Goal: Check status: Check status

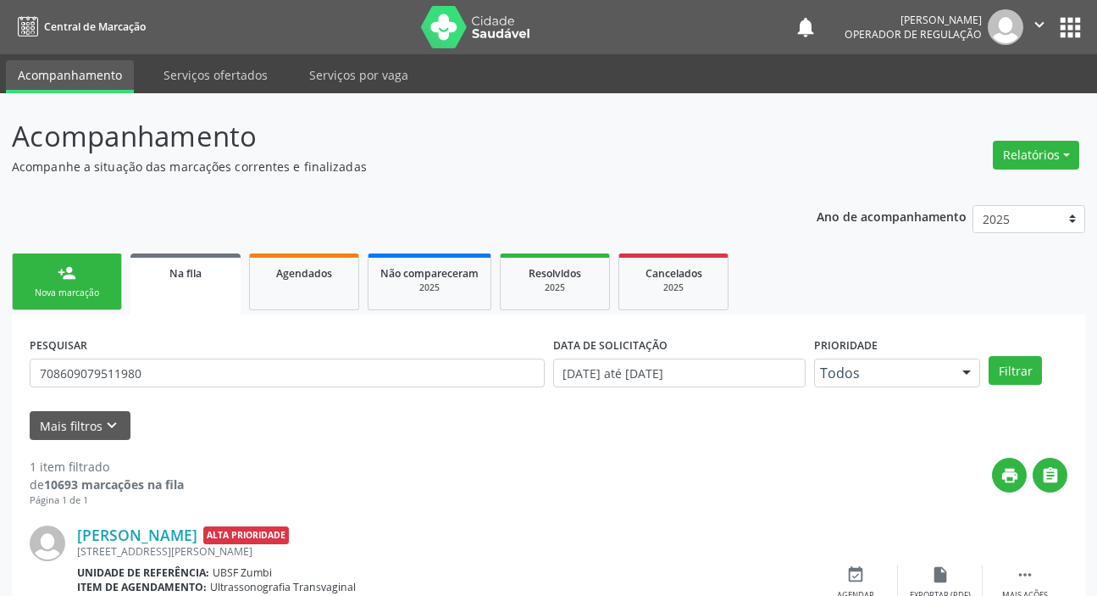
click at [166, 358] on input "708609079511980" at bounding box center [287, 372] width 515 height 29
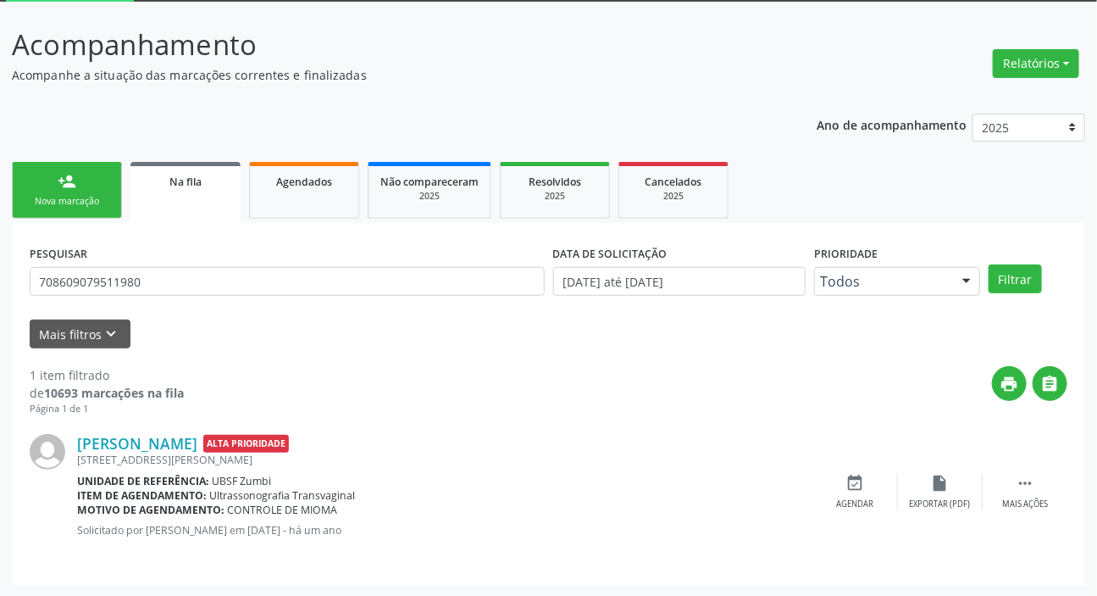
drag, startPoint x: 0, startPoint y: 0, endPoint x: 163, endPoint y: 285, distance: 328.6
click at [166, 285] on input "708609079511980" at bounding box center [287, 281] width 515 height 29
click at [989, 264] on button "Filtrar" at bounding box center [1015, 278] width 53 height 29
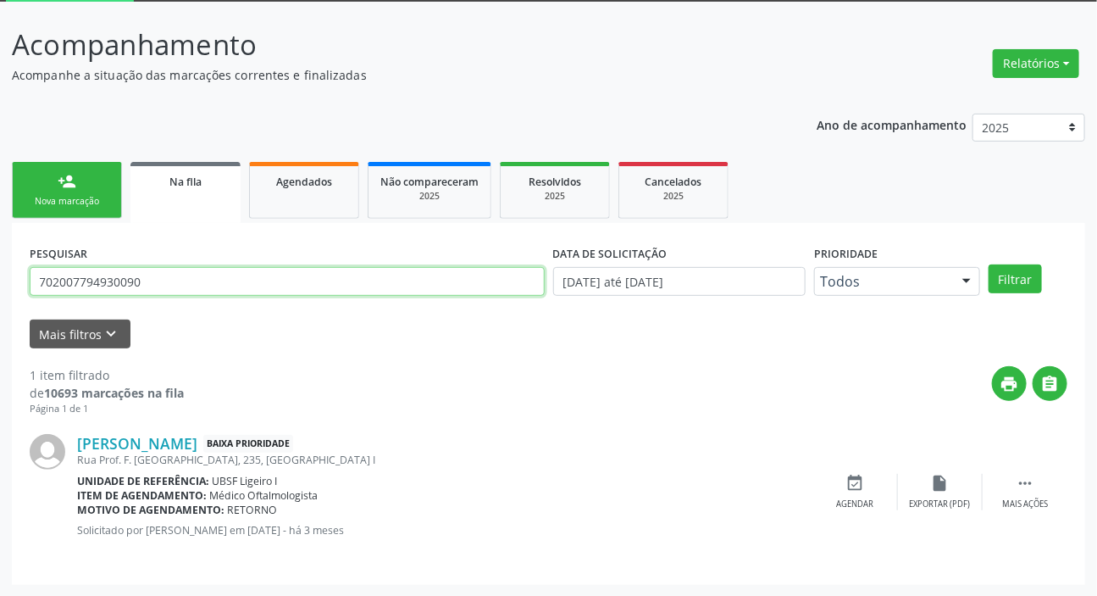
click at [101, 281] on input "702007794930090" at bounding box center [287, 281] width 515 height 29
type input "702004811529988"
click at [989, 264] on button "Filtrar" at bounding box center [1015, 278] width 53 height 29
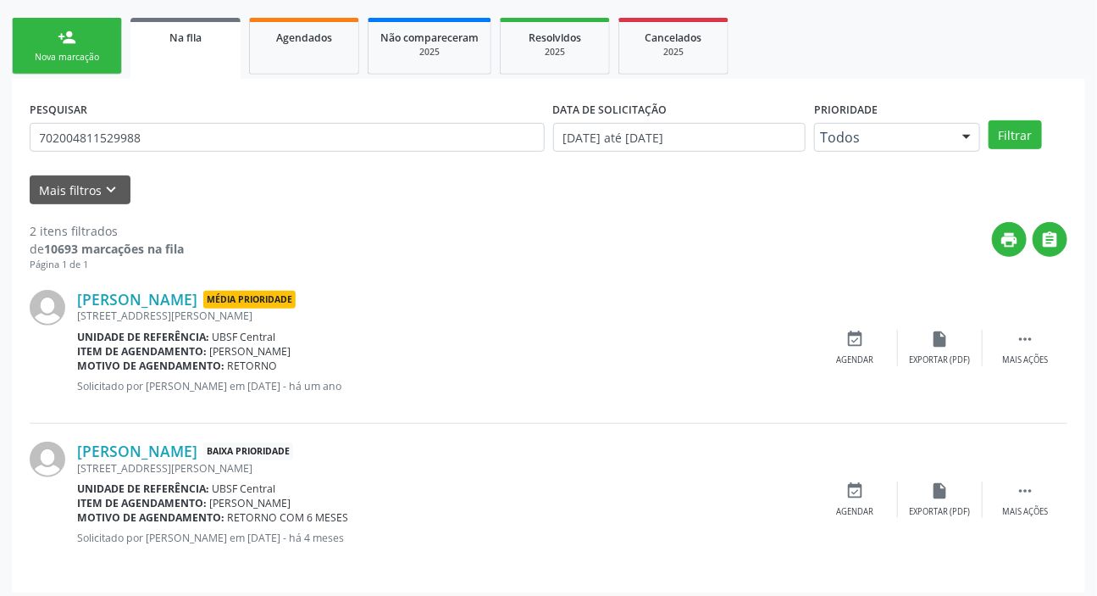
scroll to position [243, 0]
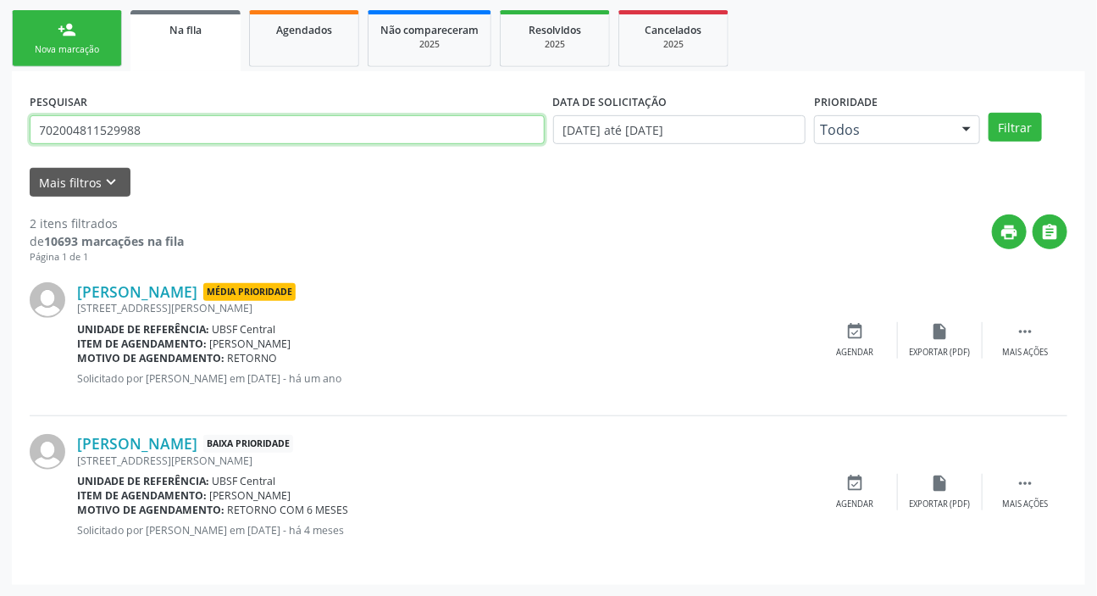
click at [146, 141] on input "702004811529988" at bounding box center [287, 129] width 515 height 29
click at [319, 24] on span "Agendados" at bounding box center [304, 30] width 56 height 14
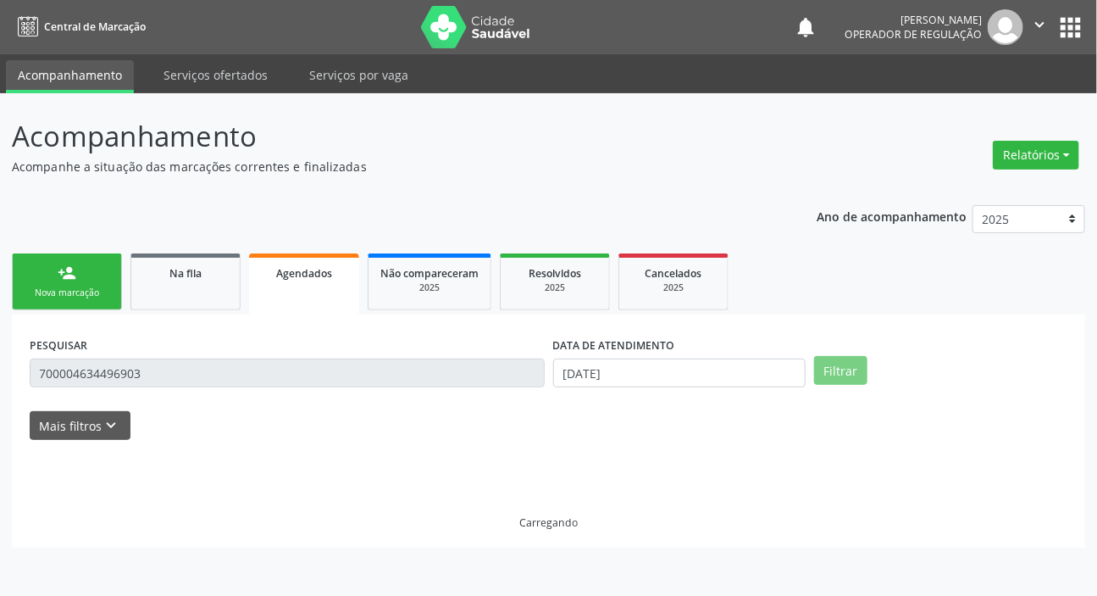
scroll to position [0, 0]
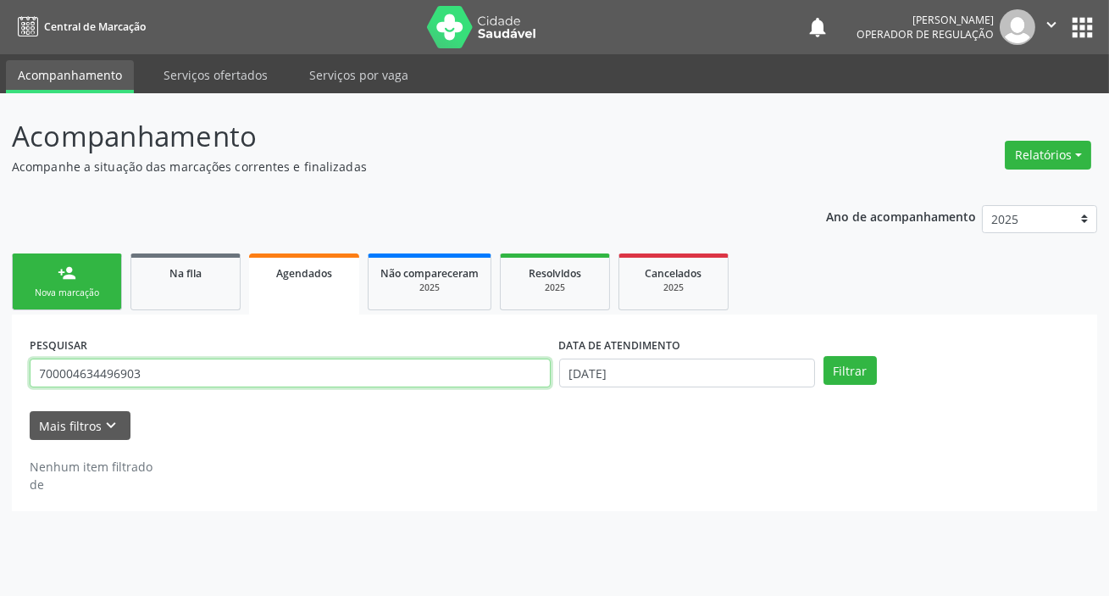
click at [174, 369] on input "700004634496903" at bounding box center [290, 372] width 521 height 29
paste input "2004811529988"
type input "702004811529988"
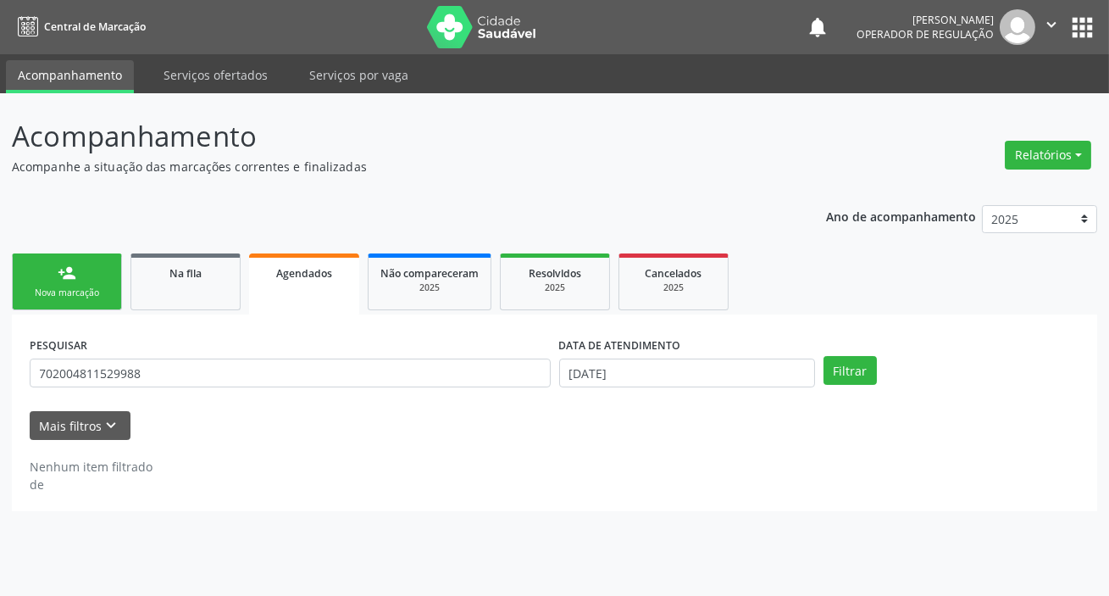
drag, startPoint x: 685, startPoint y: 351, endPoint x: 675, endPoint y: 379, distance: 29.5
click at [678, 366] on div "DATA DE ATENDIMENTO [DATE]" at bounding box center [687, 359] width 256 height 54
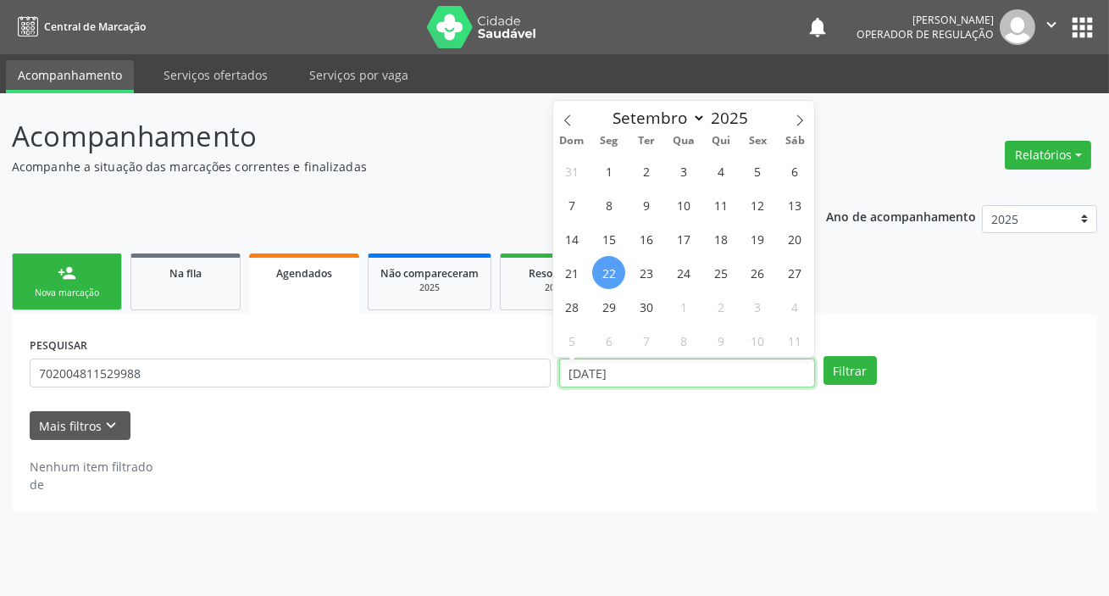
click at [672, 380] on input "[DATE]" at bounding box center [687, 372] width 256 height 29
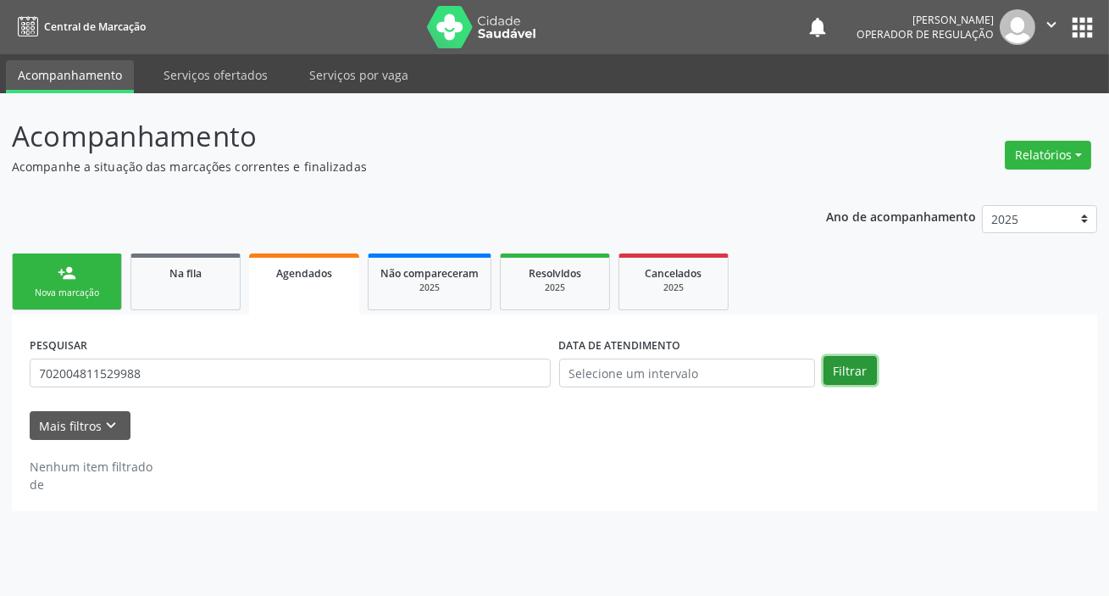
click at [855, 377] on button "Filtrar" at bounding box center [849, 370] width 53 height 29
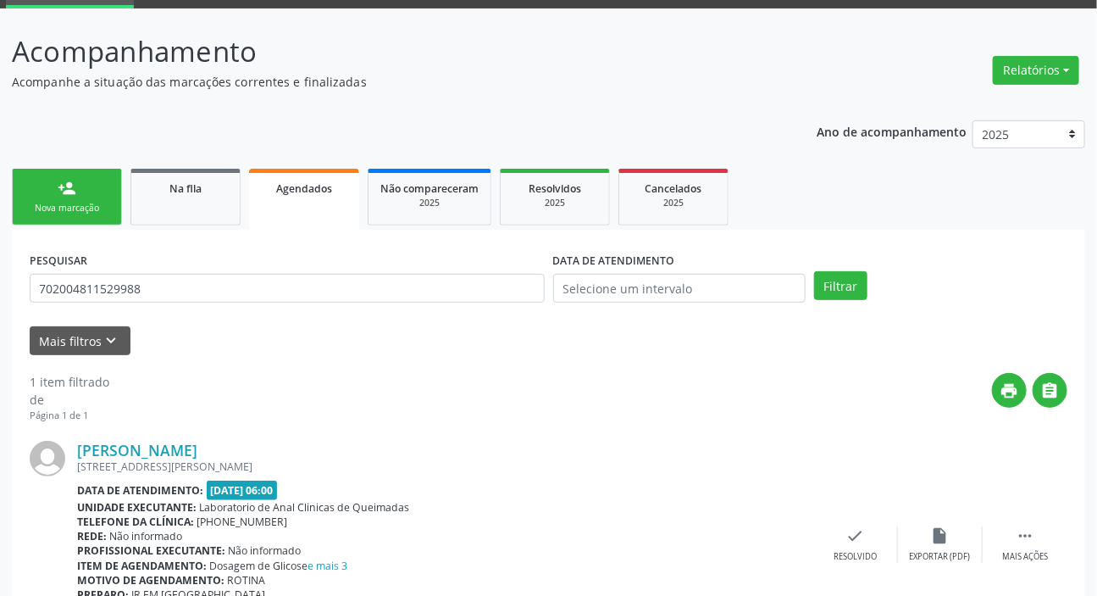
scroll to position [184, 0]
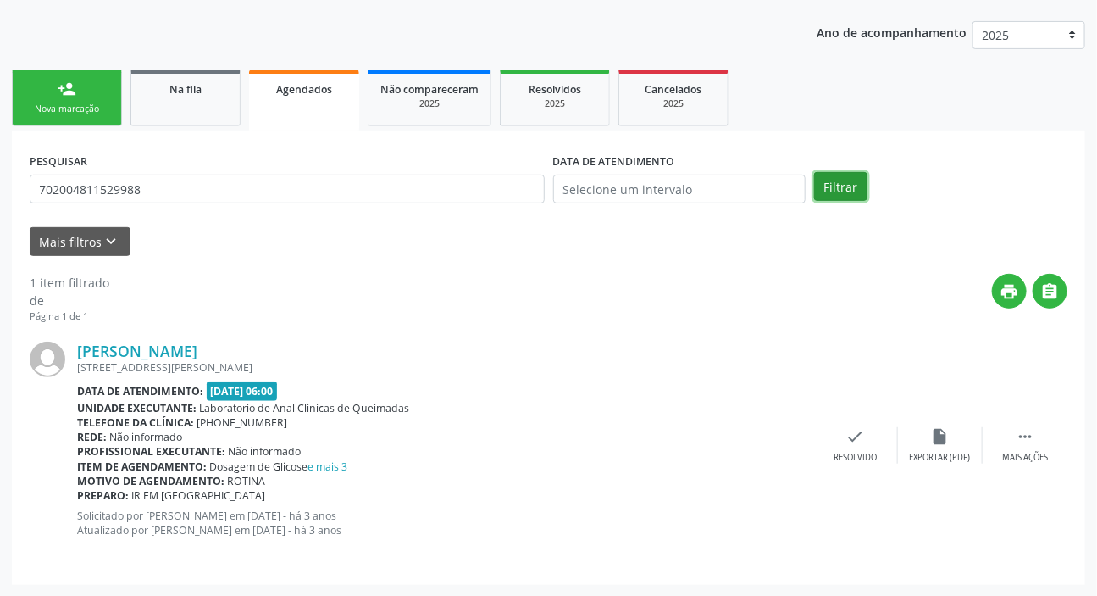
click at [826, 191] on button "Filtrar" at bounding box center [840, 186] width 53 height 29
click at [152, 109] on link "Na fila" at bounding box center [185, 97] width 110 height 57
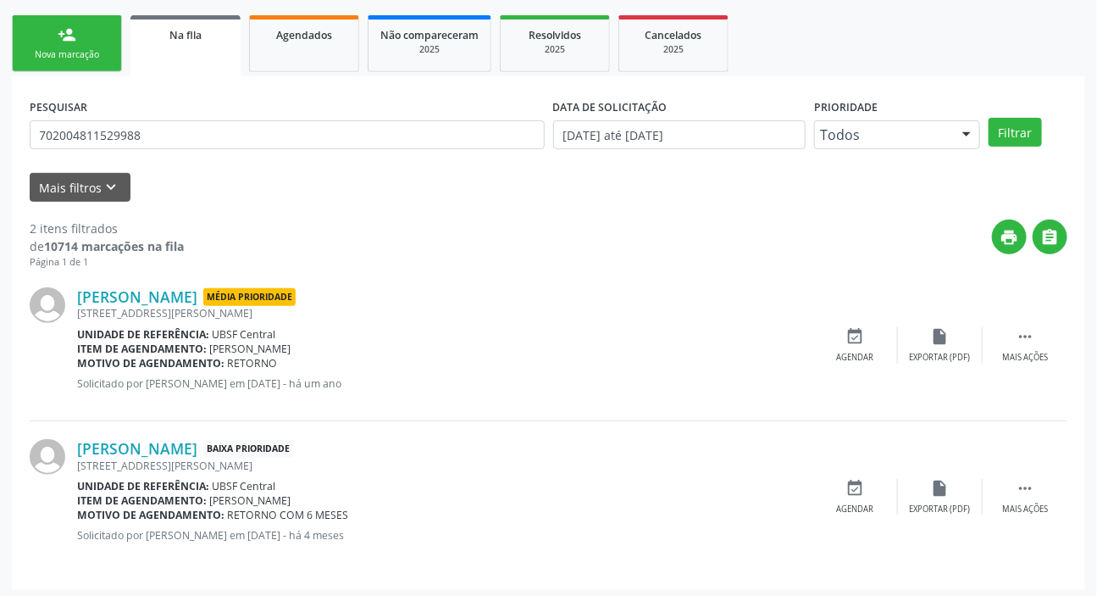
scroll to position [243, 0]
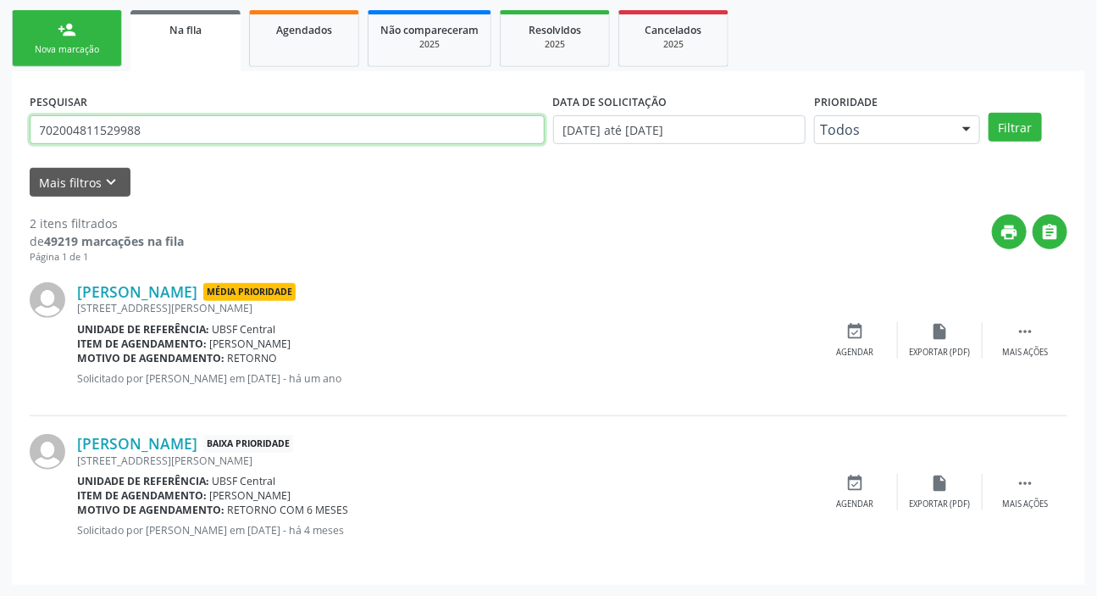
click at [264, 124] on input "702004811529988" at bounding box center [287, 129] width 515 height 29
type input "705802451441532"
click at [989, 113] on button "Filtrar" at bounding box center [1015, 127] width 53 height 29
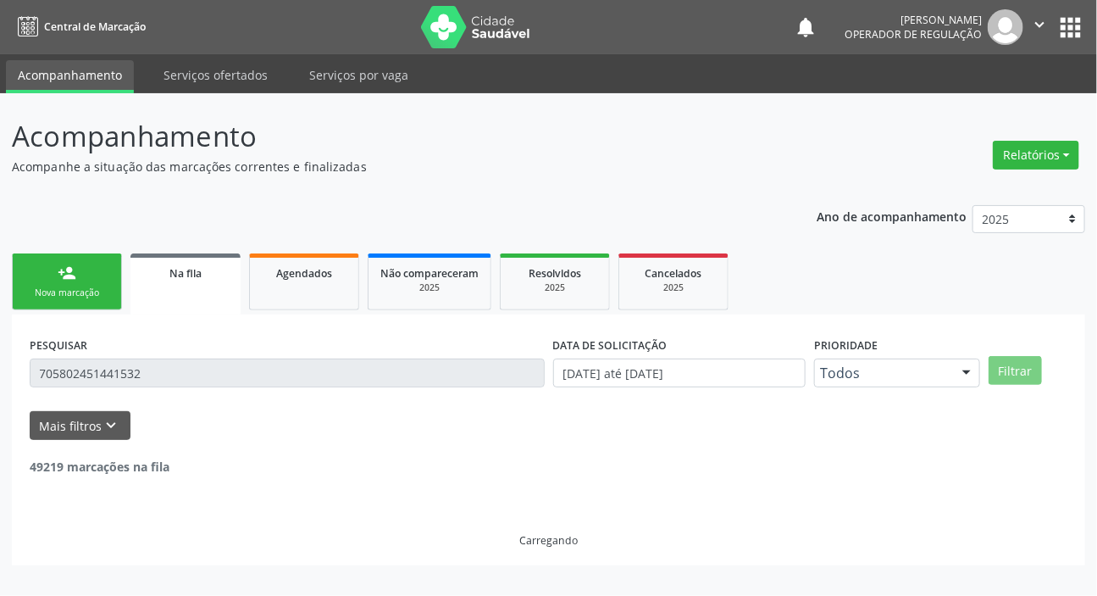
scroll to position [0, 0]
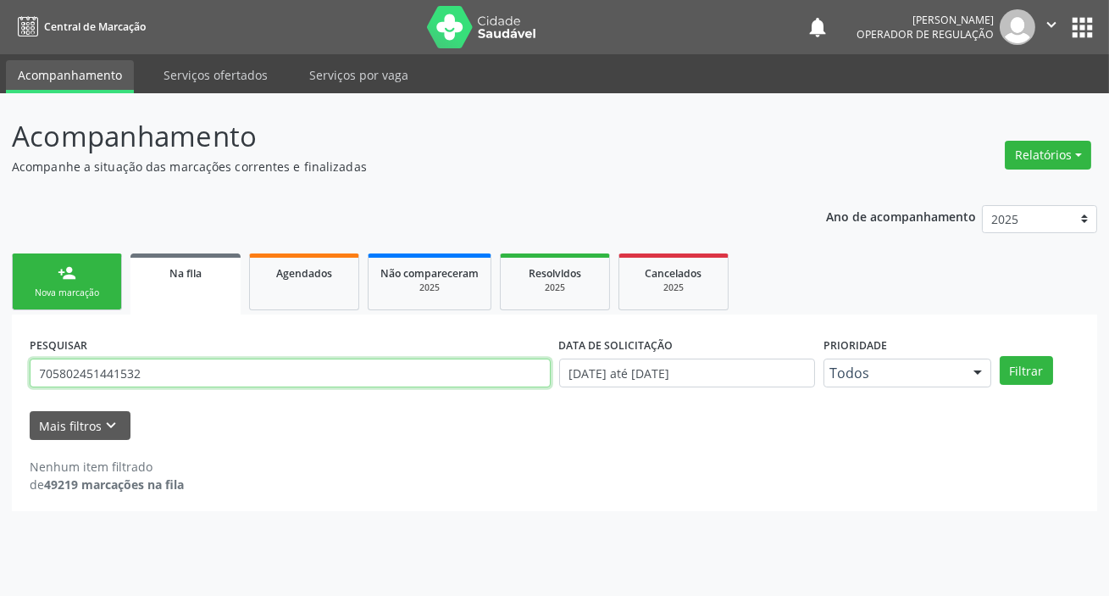
click at [138, 378] on input "705802451441532" at bounding box center [290, 372] width 521 height 29
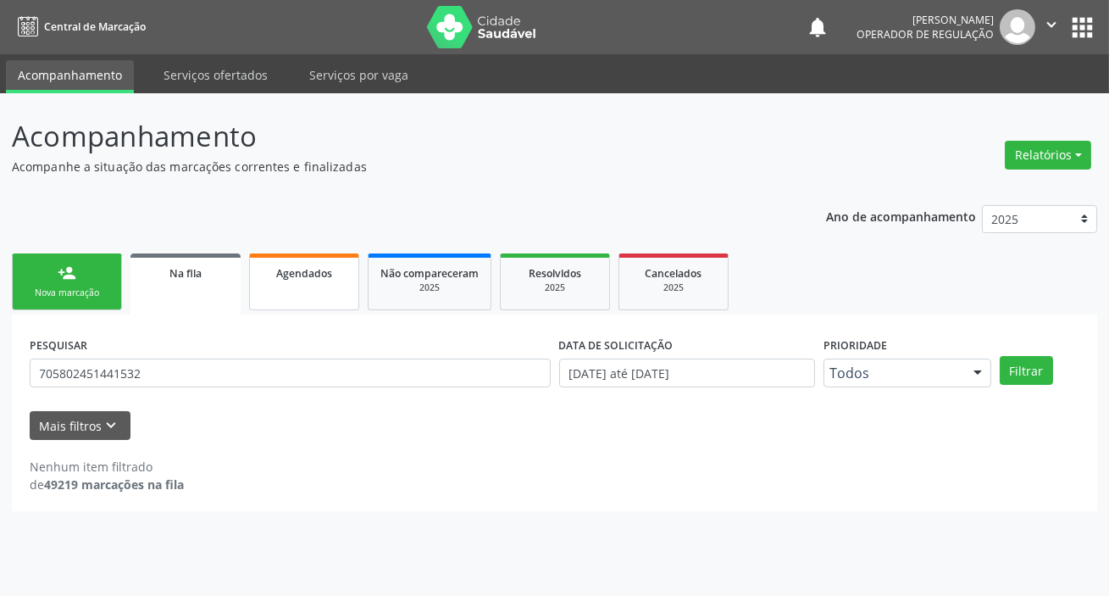
click at [298, 300] on link "Agendados" at bounding box center [304, 281] width 110 height 57
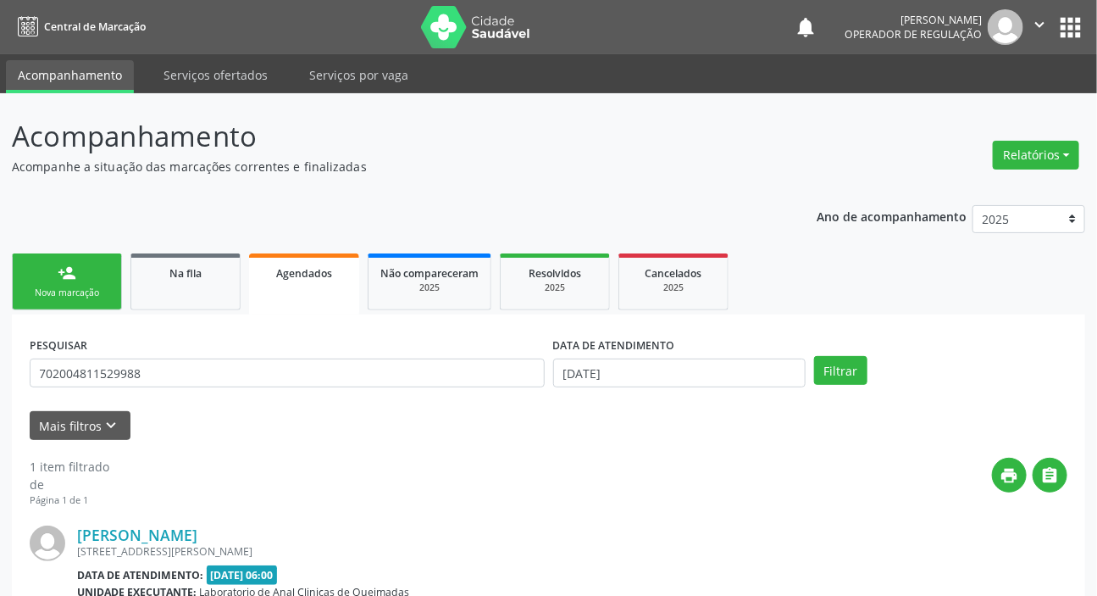
click at [169, 391] on div "PESQUISAR 702004811529988" at bounding box center [287, 365] width 524 height 66
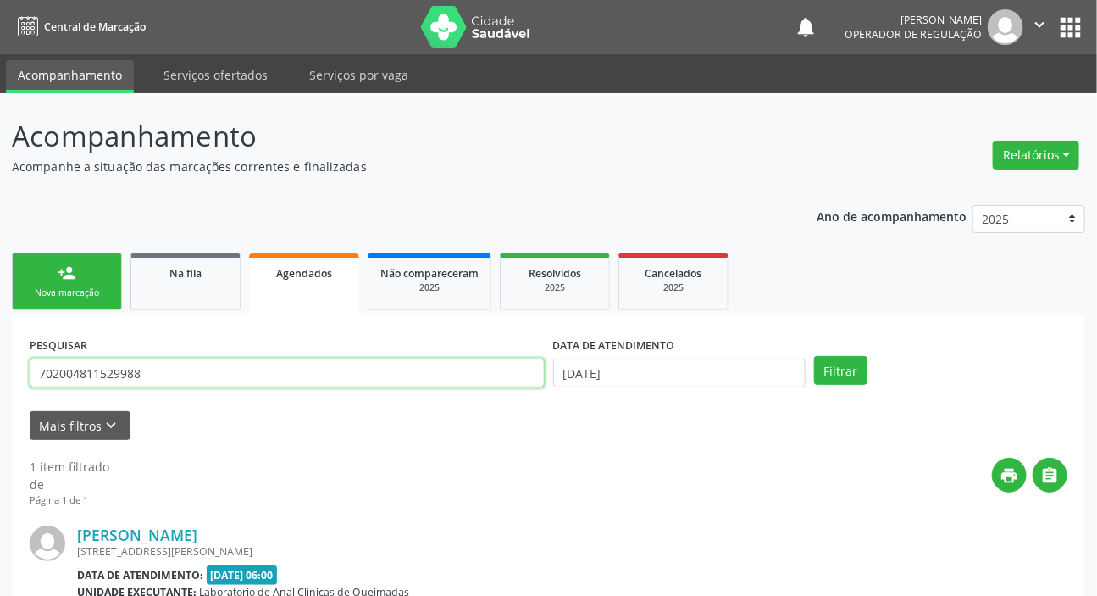
click at [161, 374] on input "702004811529988" at bounding box center [287, 372] width 515 height 29
paste input "5802451441532"
type input "705802451441532"
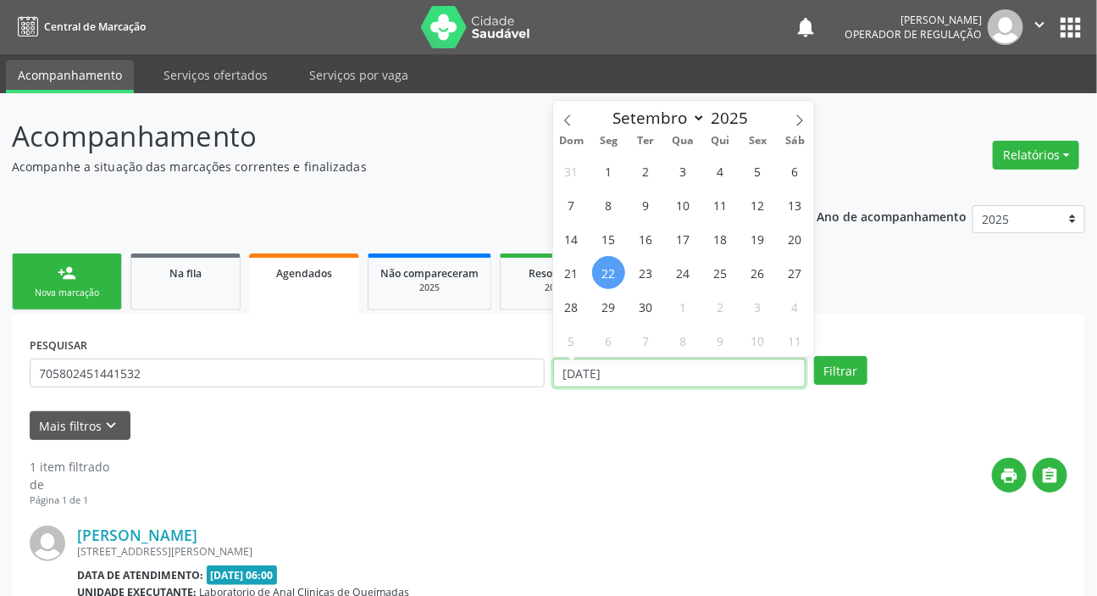
click at [613, 372] on input "[DATE]" at bounding box center [679, 372] width 253 height 29
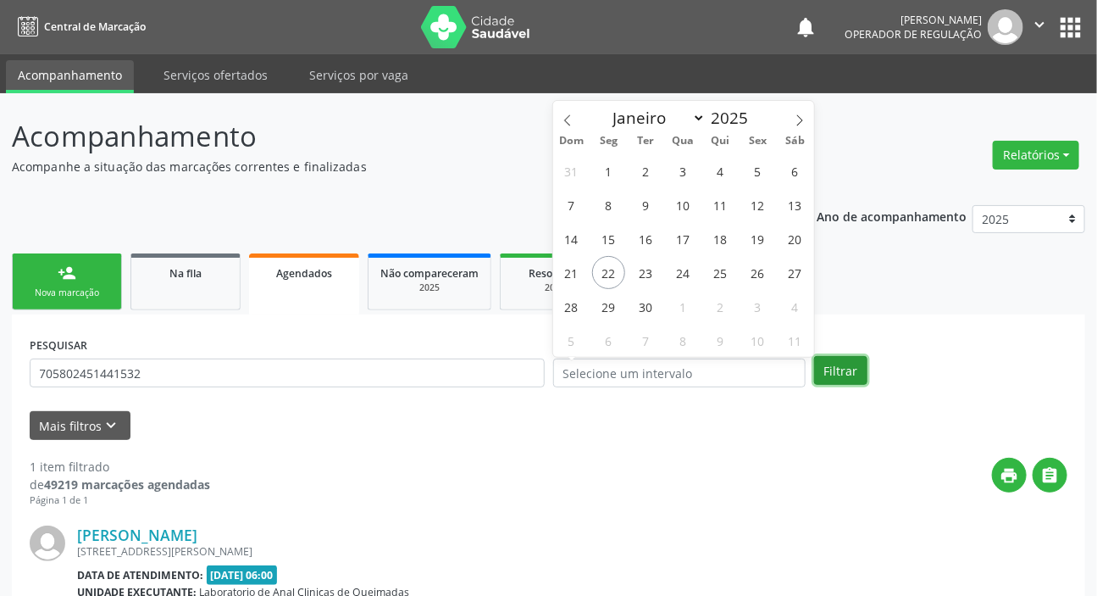
click at [850, 369] on button "Filtrar" at bounding box center [840, 370] width 53 height 29
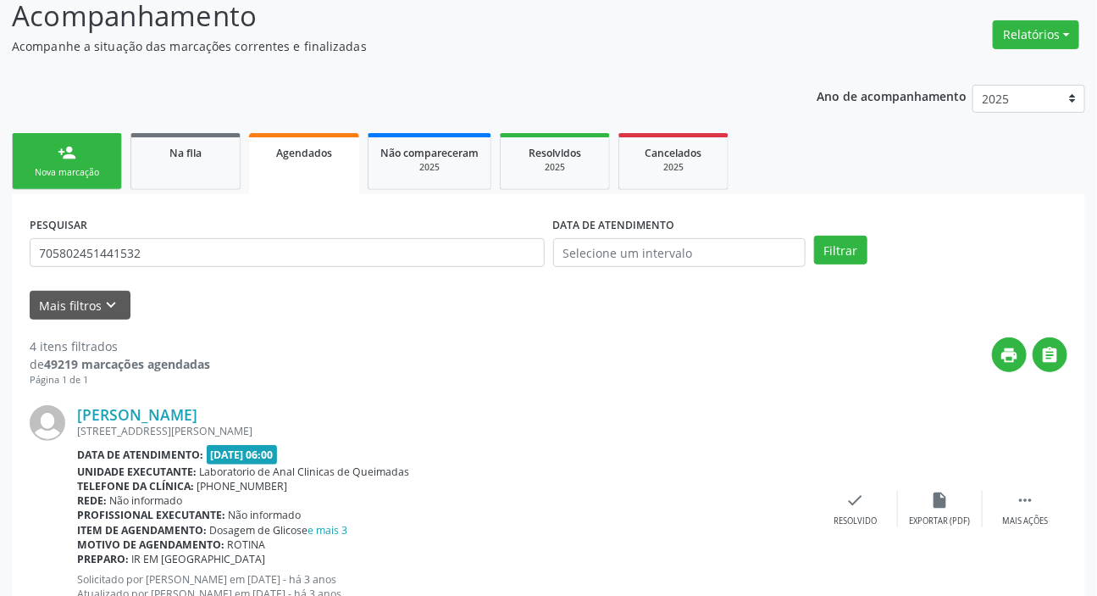
scroll to position [102, 0]
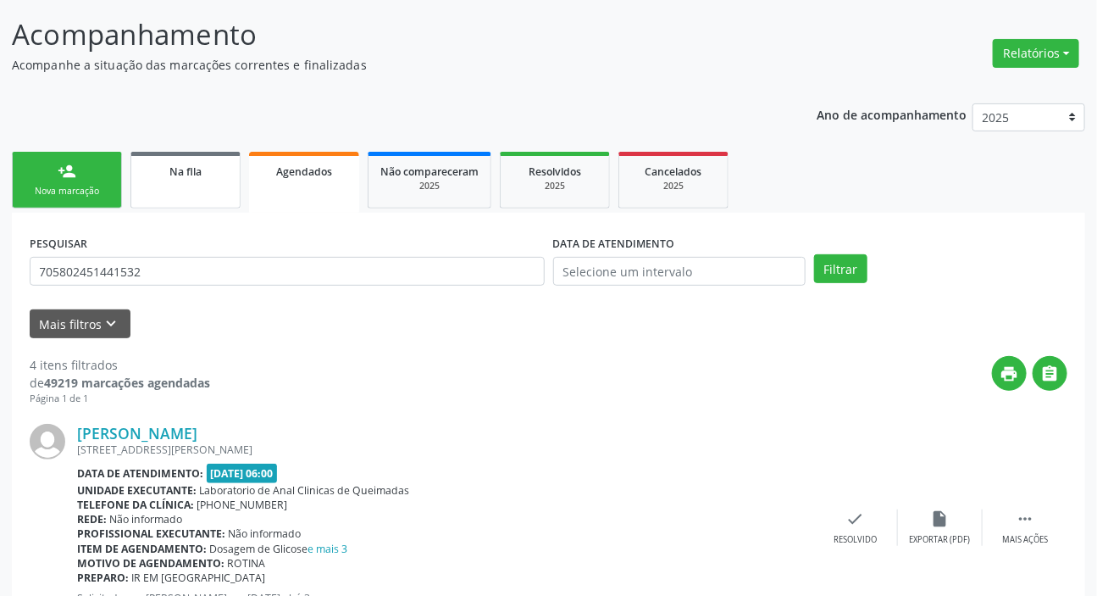
click at [222, 164] on div "Na fila" at bounding box center [185, 171] width 85 height 18
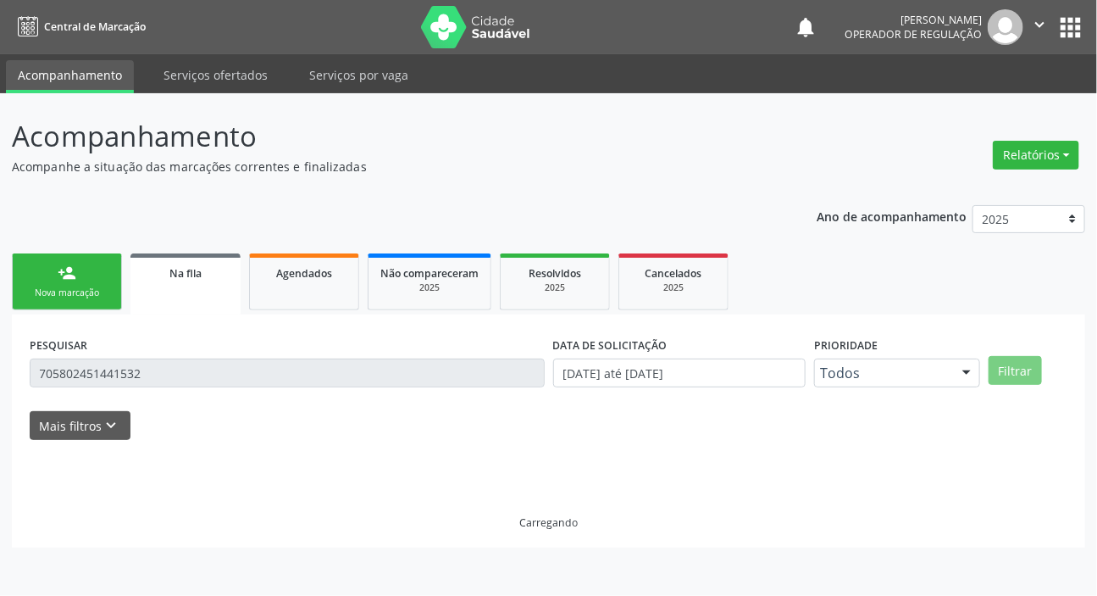
scroll to position [0, 0]
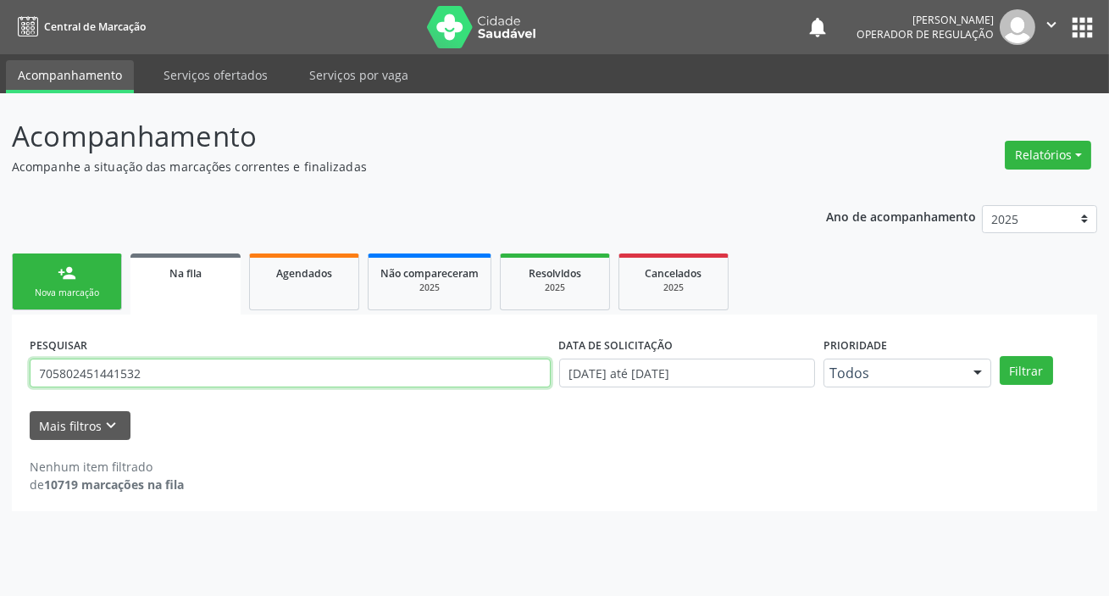
click at [308, 378] on input "705802451441532" at bounding box center [290, 372] width 521 height 29
click at [323, 374] on input "705802451441532" at bounding box center [290, 372] width 521 height 29
type input "707803612851912"
click at [1000, 356] on button "Filtrar" at bounding box center [1026, 370] width 53 height 29
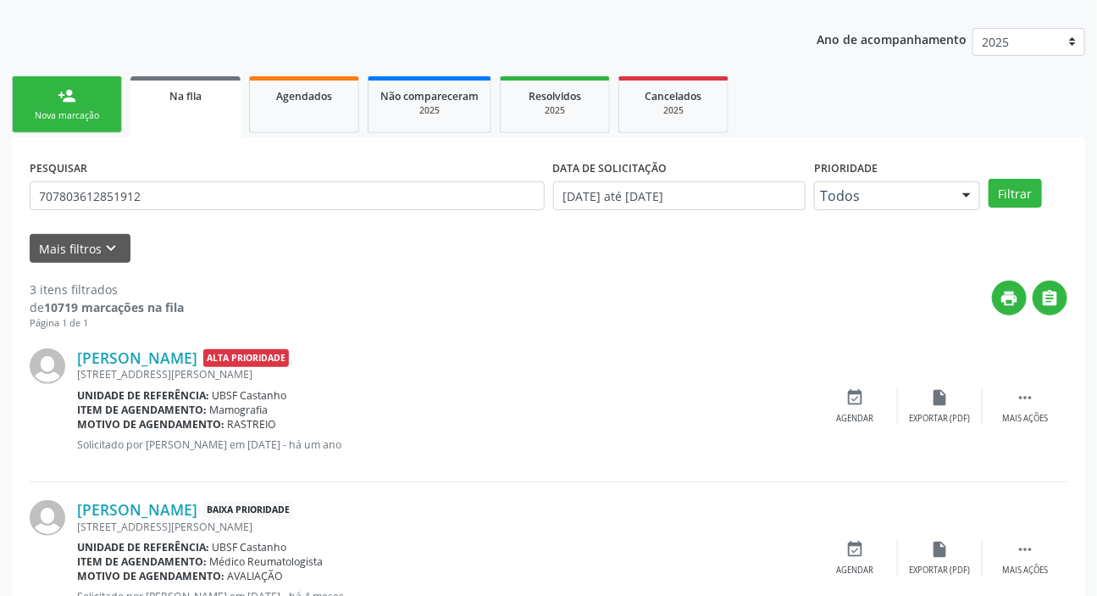
scroll to position [164, 0]
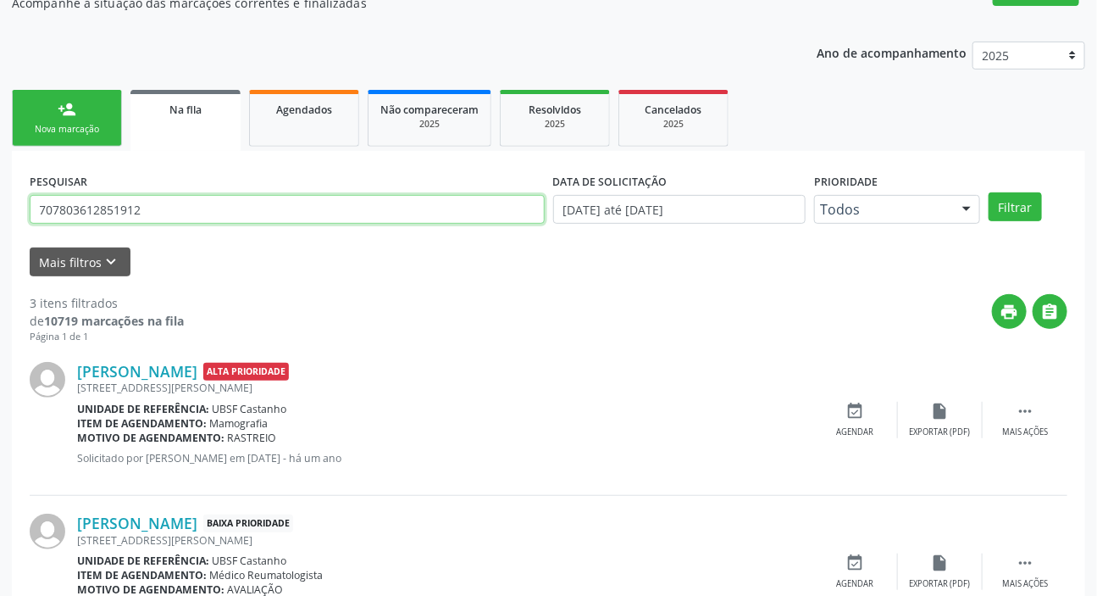
click at [141, 211] on input "707803612851912" at bounding box center [287, 209] width 515 height 29
